Goal: Task Accomplishment & Management: Manage account settings

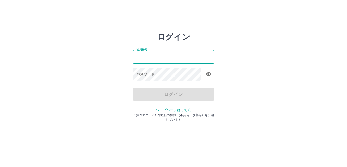
click at [143, 55] on input "社員番号" at bounding box center [173, 56] width 81 height 13
type input "*******"
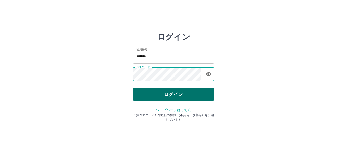
click at [170, 93] on button "ログイン" at bounding box center [173, 94] width 81 height 13
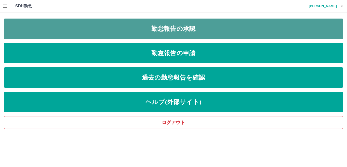
click at [167, 31] on link "勤怠報告の承認" at bounding box center [173, 29] width 339 height 20
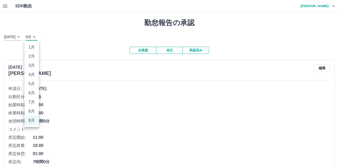
click at [35, 37] on body "SDH勤怠 今野　良美 勤怠報告の承認 2025年 **** 9月 * 未承認 休日 承認済み 2025年9月24日(水) 今野　良美 編集 申請日: 202…" at bounding box center [171, 100] width 343 height 201
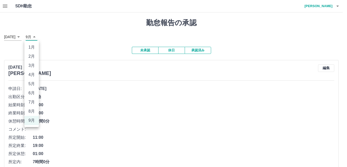
click at [31, 110] on li "8月" at bounding box center [31, 111] width 14 height 9
type input "*"
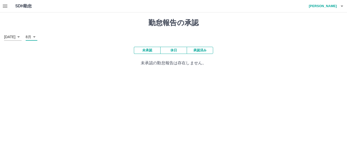
click at [5, 8] on icon "button" at bounding box center [5, 6] width 6 height 6
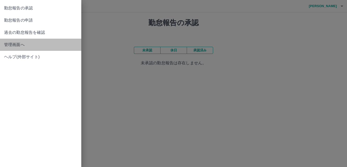
drag, startPoint x: 30, startPoint y: 41, endPoint x: 33, endPoint y: 39, distance: 3.3
click at [30, 41] on link "管理画面へ" at bounding box center [40, 45] width 81 height 12
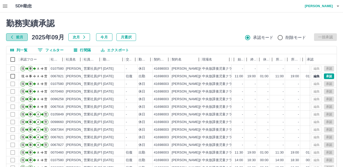
click at [14, 37] on button "前月" at bounding box center [17, 37] width 22 height 8
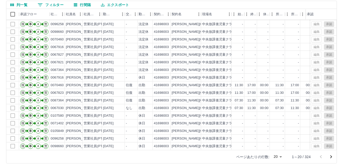
scroll to position [48, 0]
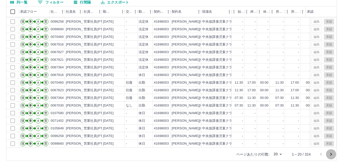
click at [331, 154] on icon "次のページへ" at bounding box center [331, 154] width 6 height 6
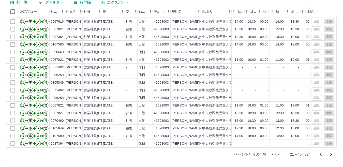
scroll to position [26, 0]
click at [332, 154] on icon "次のページへ" at bounding box center [331, 154] width 6 height 6
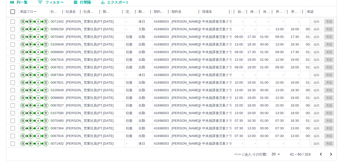
click at [331, 155] on icon "次のページへ" at bounding box center [331, 154] width 6 height 6
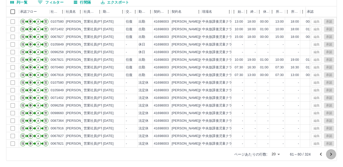
click at [330, 154] on icon "次のページへ" at bounding box center [331, 154] width 6 height 6
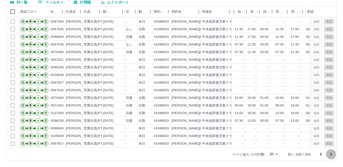
click at [331, 154] on icon "次のページへ" at bounding box center [331, 154] width 6 height 6
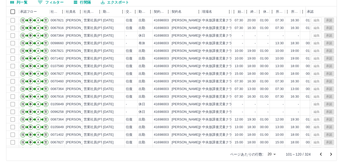
scroll to position [0, 0]
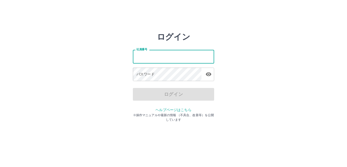
click at [142, 53] on input "社員番号" at bounding box center [173, 56] width 81 height 13
type input "*******"
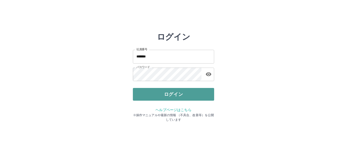
click at [190, 93] on button "ログイン" at bounding box center [173, 94] width 81 height 13
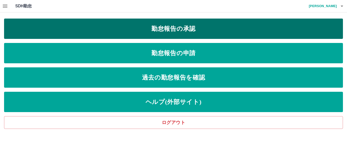
click at [180, 31] on link "勤怠報告の承認" at bounding box center [173, 29] width 339 height 20
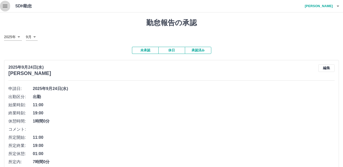
click at [4, 5] on icon "button" at bounding box center [5, 6] width 5 height 3
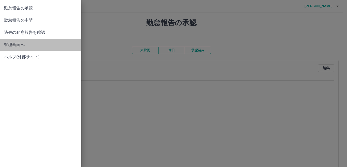
click at [21, 44] on span "管理画面へ" at bounding box center [40, 45] width 73 height 6
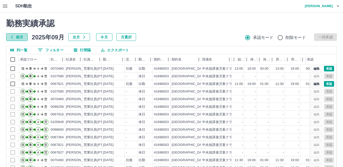
click at [11, 36] on icon "button" at bounding box center [12, 37] width 4 height 4
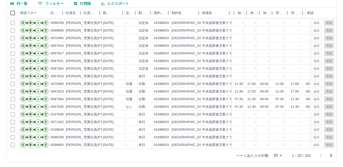
scroll to position [48, 0]
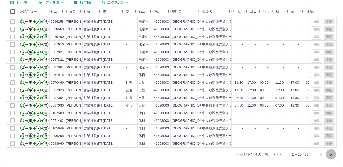
click at [330, 153] on icon "次のページへ" at bounding box center [331, 154] width 2 height 3
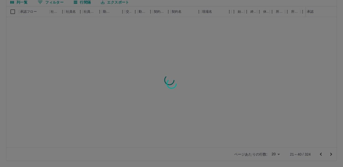
scroll to position [0, 0]
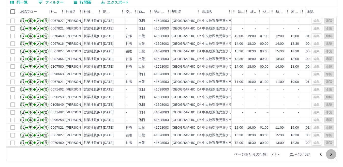
click at [330, 155] on icon "次のページへ" at bounding box center [331, 154] width 6 height 6
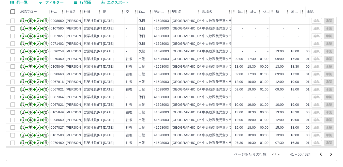
click at [330, 154] on icon "次のページへ" at bounding box center [331, 154] width 6 height 6
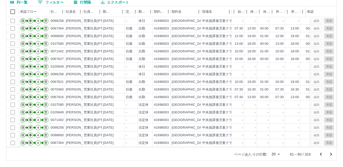
click at [330, 154] on icon "次のページへ" at bounding box center [331, 154] width 6 height 6
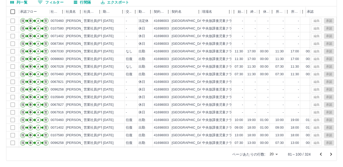
click at [331, 154] on icon "次のページへ" at bounding box center [331, 154] width 2 height 3
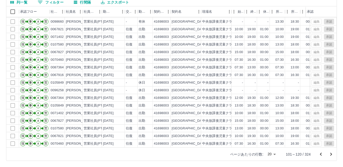
scroll to position [26, 0]
click at [330, 153] on icon "次のページへ" at bounding box center [331, 154] width 2 height 3
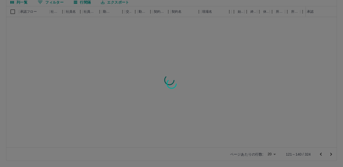
scroll to position [0, 0]
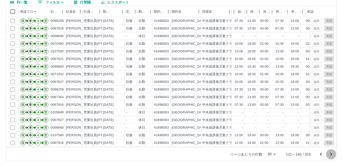
click at [330, 153] on icon "次のページへ" at bounding box center [331, 154] width 2 height 3
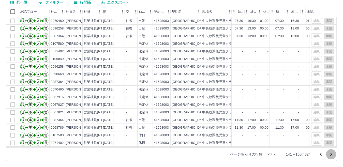
click at [331, 154] on icon "次のページへ" at bounding box center [331, 154] width 2 height 3
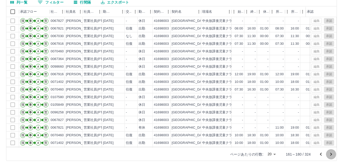
click at [329, 155] on icon "次のページへ" at bounding box center [331, 154] width 6 height 6
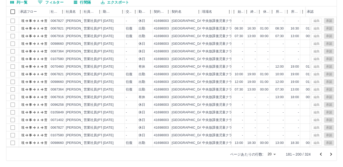
click at [331, 154] on div "勤務実績承認 前月 2025年08月 次月 今月 月選択 承認モード 削除モード 一括承認 列一覧 0 フィルター 行間隔 エクスポート 承認フロー 社員番号…" at bounding box center [171, 66] width 343 height 202
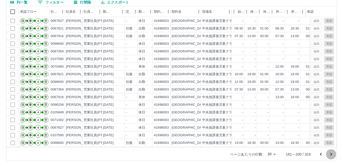
click at [331, 154] on icon "次のページへ" at bounding box center [331, 154] width 6 height 6
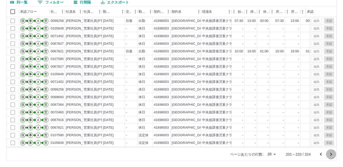
click at [331, 154] on icon "次のページへ" at bounding box center [331, 154] width 6 height 6
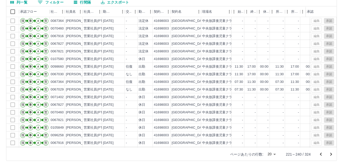
click at [331, 154] on icon "次のページへ" at bounding box center [331, 154] width 6 height 6
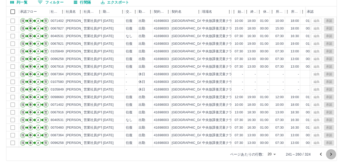
click at [331, 153] on icon "次のページへ" at bounding box center [331, 154] width 2 height 3
click at [331, 155] on icon "次のページへ" at bounding box center [331, 154] width 6 height 6
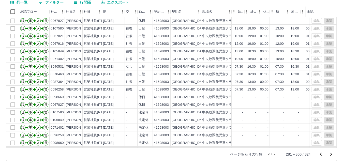
click at [331, 155] on icon "次のページへ" at bounding box center [331, 154] width 2 height 3
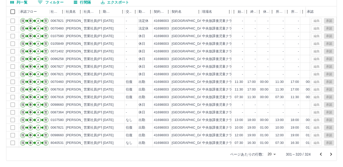
click at [331, 155] on icon "次のページへ" at bounding box center [331, 154] width 2 height 3
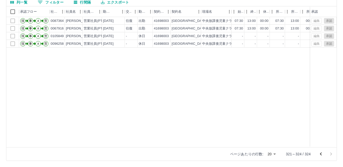
click at [321, 154] on icon "前のページへ" at bounding box center [321, 154] width 6 height 6
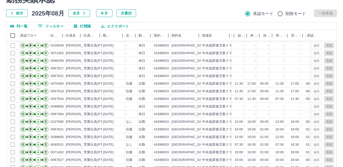
scroll to position [48, 0]
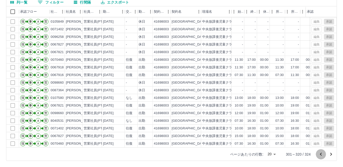
click at [320, 155] on icon "前のページへ" at bounding box center [321, 154] width 6 height 6
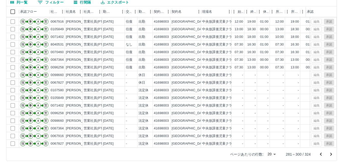
click at [320, 154] on icon "前のページへ" at bounding box center [321, 154] width 6 height 6
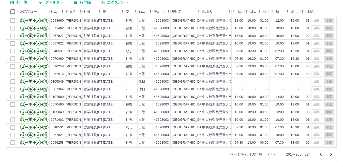
scroll to position [0, 0]
click at [320, 154] on icon "前のページへ" at bounding box center [321, 154] width 6 height 6
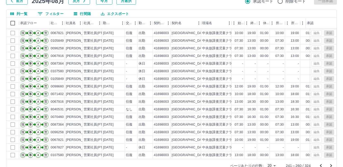
scroll to position [48, 0]
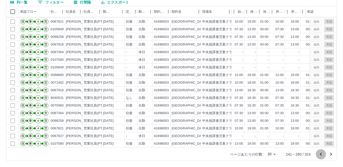
click at [321, 152] on icon "前のページへ" at bounding box center [321, 154] width 6 height 6
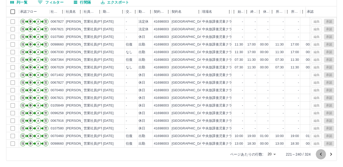
click at [320, 154] on icon "前のページへ" at bounding box center [321, 154] width 2 height 3
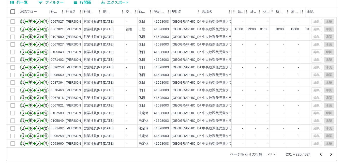
click at [321, 155] on icon "前のページへ" at bounding box center [321, 154] width 6 height 6
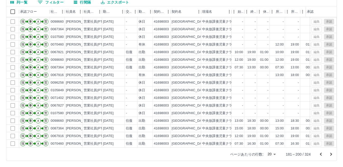
click at [321, 155] on icon "前のページへ" at bounding box center [321, 154] width 2 height 3
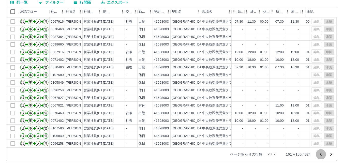
click at [320, 156] on icon "前のページへ" at bounding box center [321, 154] width 6 height 6
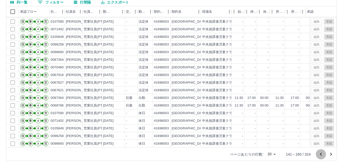
click at [320, 155] on icon "前のページへ" at bounding box center [321, 154] width 6 height 6
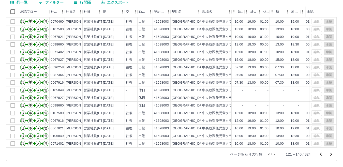
scroll to position [1, 0]
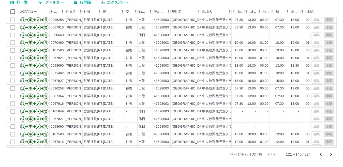
click at [322, 153] on icon "前のページへ" at bounding box center [321, 154] width 2 height 3
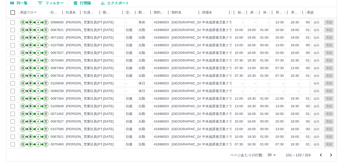
scroll to position [48, 0]
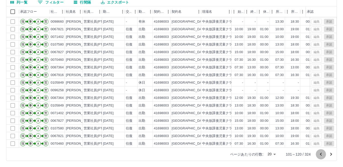
click at [321, 155] on icon "前のページへ" at bounding box center [321, 154] width 2 height 3
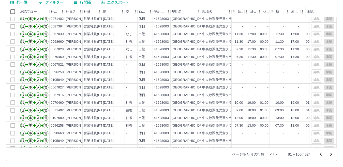
scroll to position [26, 0]
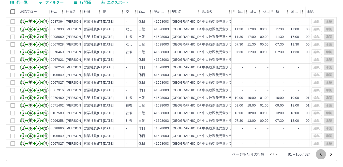
click at [321, 155] on icon "前のページへ" at bounding box center [321, 154] width 2 height 3
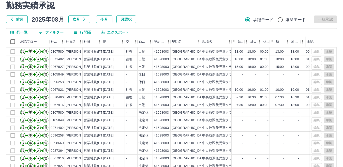
scroll to position [48, 0]
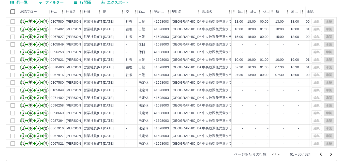
click at [322, 155] on icon "前のページへ" at bounding box center [321, 154] width 6 height 6
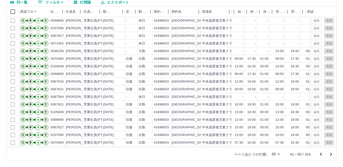
scroll to position [0, 0]
